Goal: Task Accomplishment & Management: Manage account settings

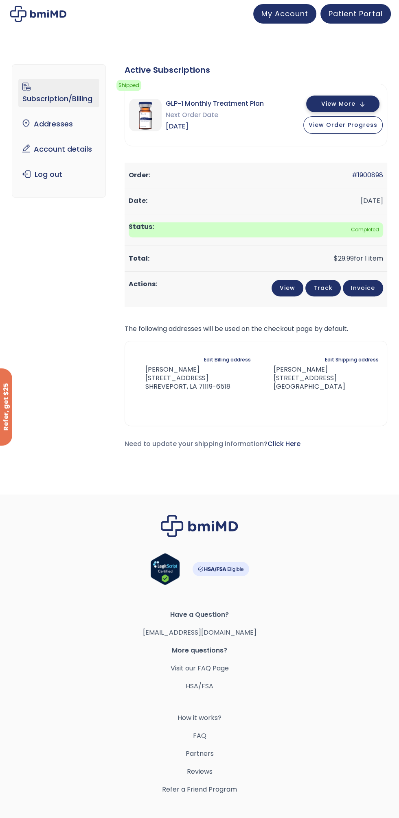
click at [357, 104] on button "View More" at bounding box center [342, 104] width 73 height 17
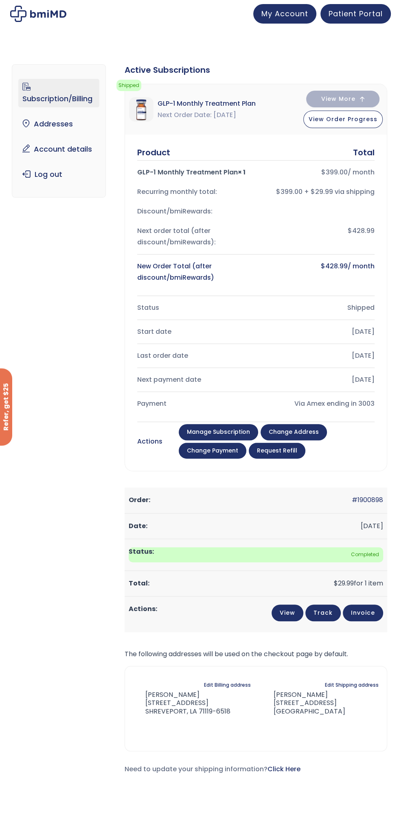
click at [218, 428] on link "Manage Subscription" at bounding box center [218, 432] width 79 height 16
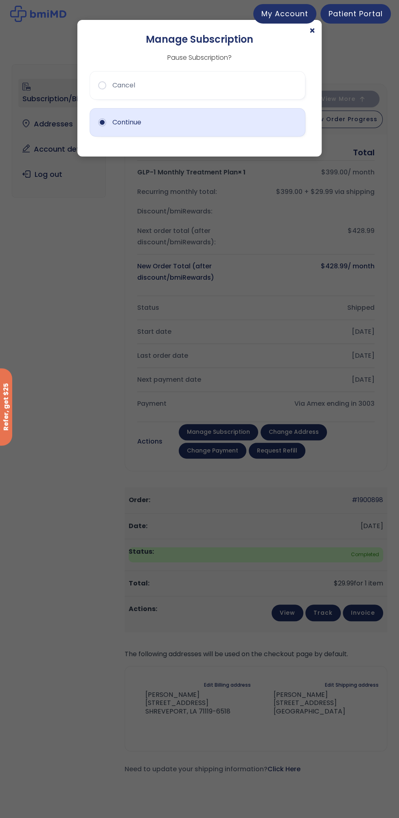
click at [102, 124] on button "Continue" at bounding box center [197, 122] width 216 height 28
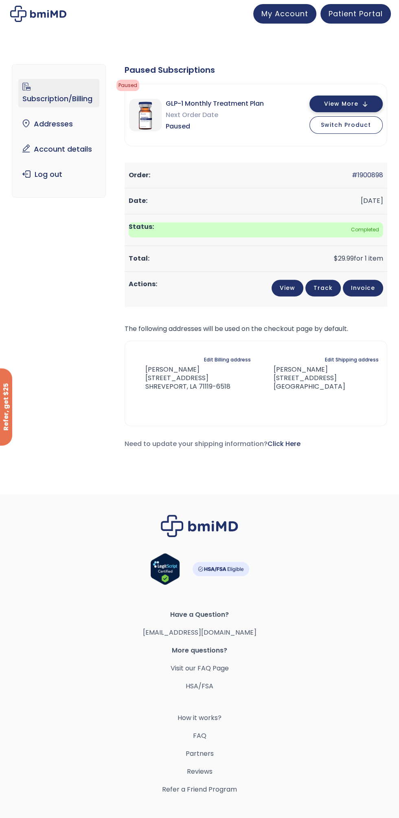
click at [364, 105] on button "View More" at bounding box center [345, 104] width 73 height 17
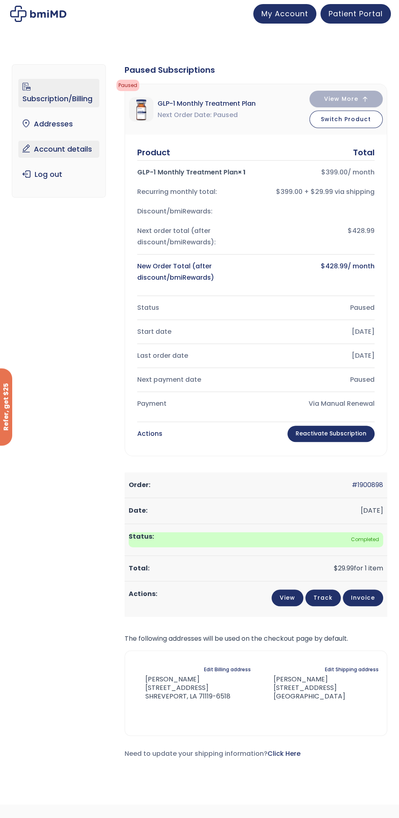
click at [49, 148] on link "Account details" at bounding box center [58, 149] width 81 height 17
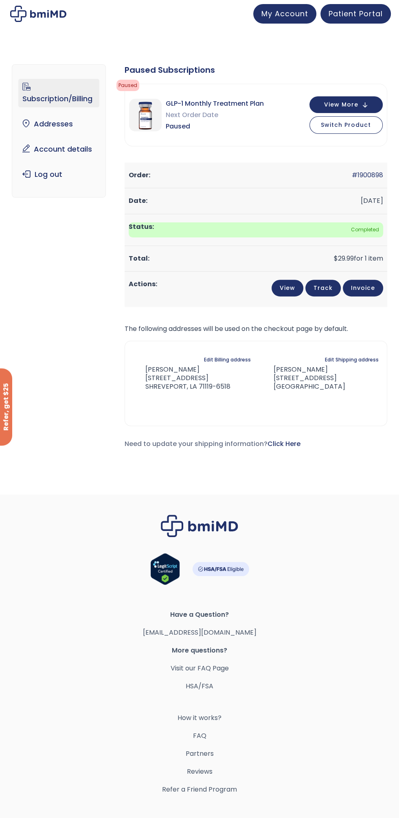
click at [44, 96] on link "Subscription/Billing" at bounding box center [58, 93] width 81 height 28
